Goal: Information Seeking & Learning: Learn about a topic

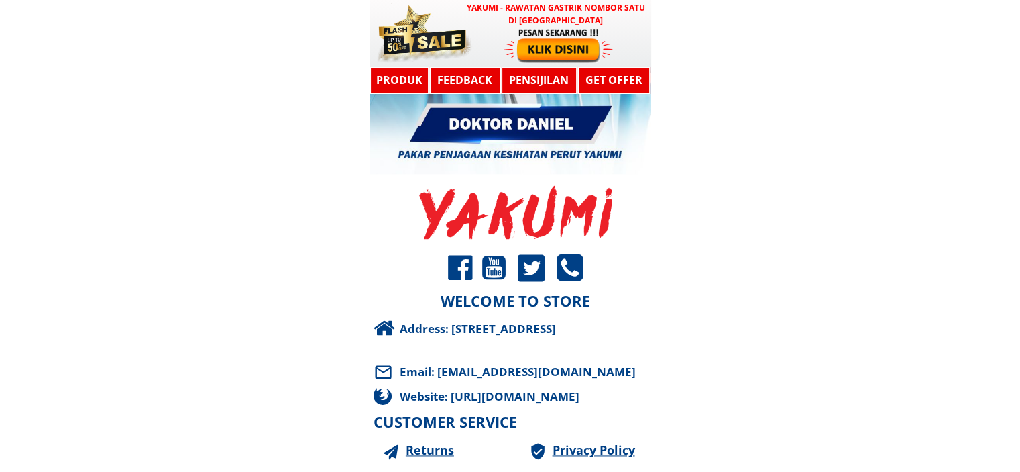
scroll to position [12074, 0]
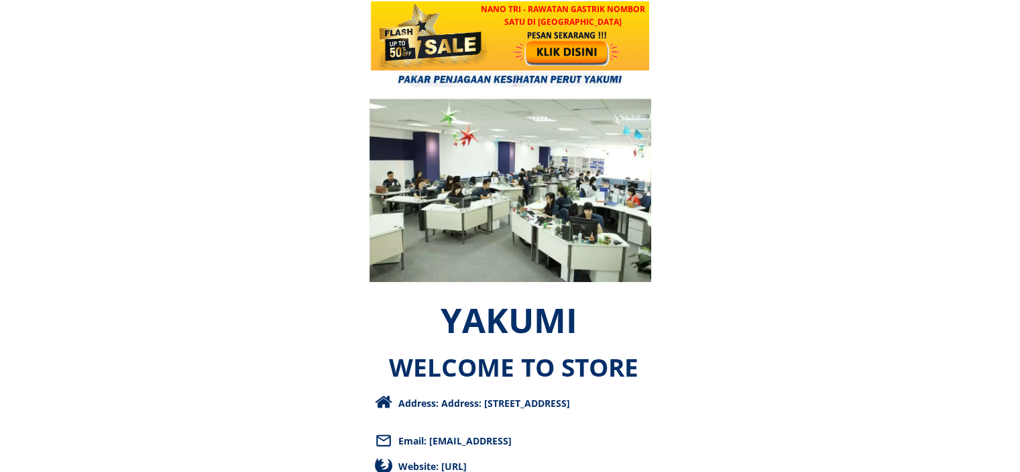
scroll to position [6538, 0]
